Goal: Navigation & Orientation: Find specific page/section

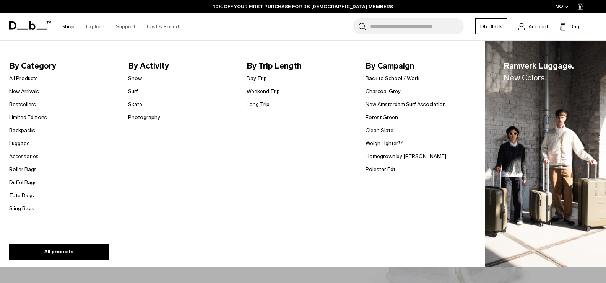
click at [139, 78] on link "Snow" at bounding box center [135, 78] width 14 height 8
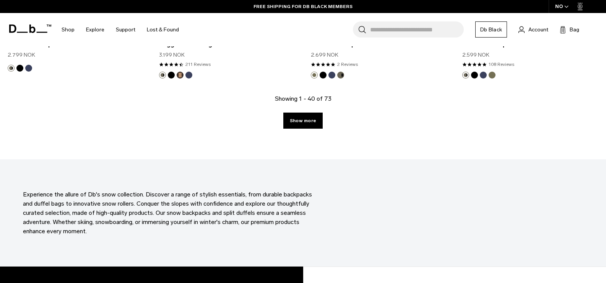
scroll to position [2372, 0]
